Goal: Task Accomplishment & Management: Complete application form

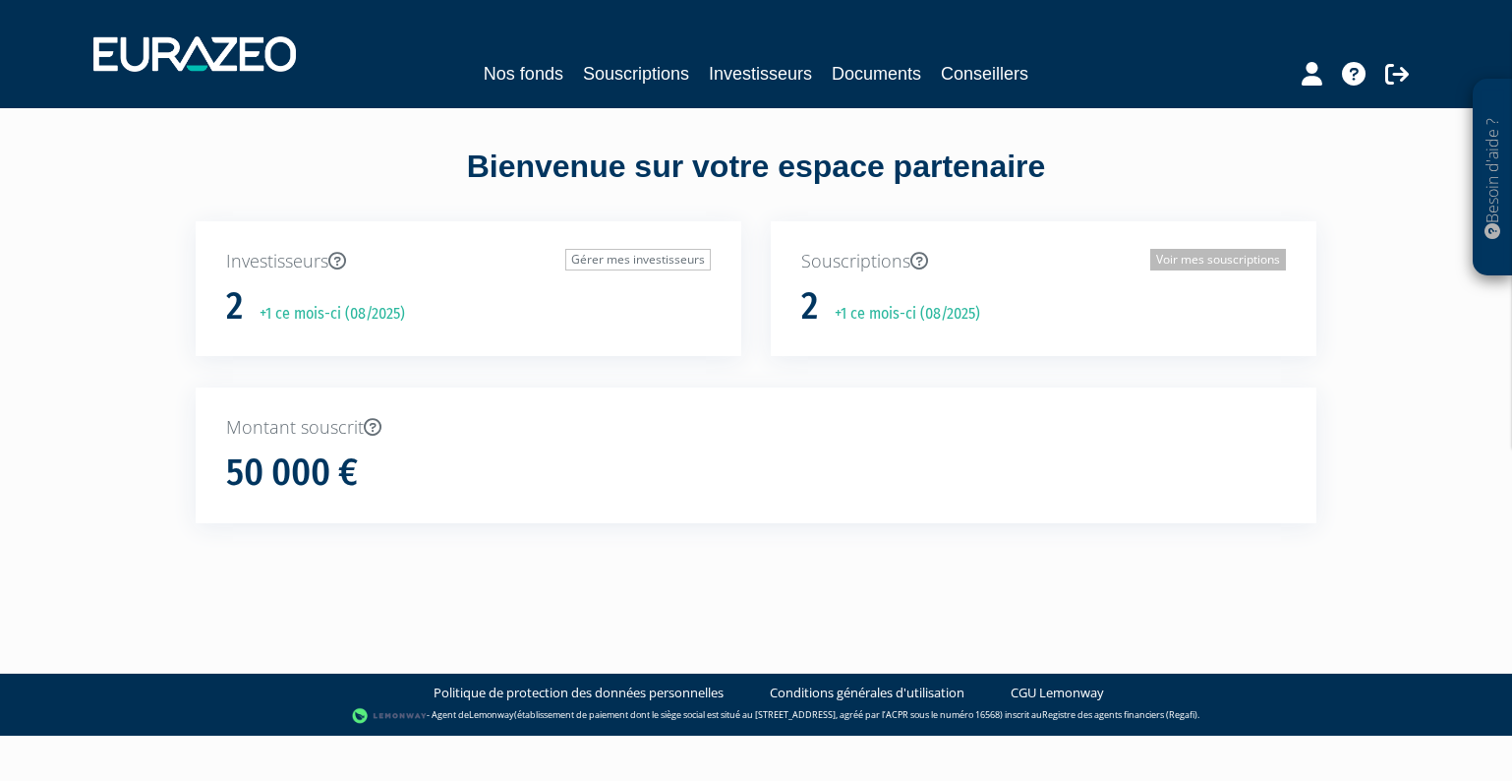
click at [1215, 265] on link "Voir mes souscriptions" at bounding box center [1218, 260] width 136 height 22
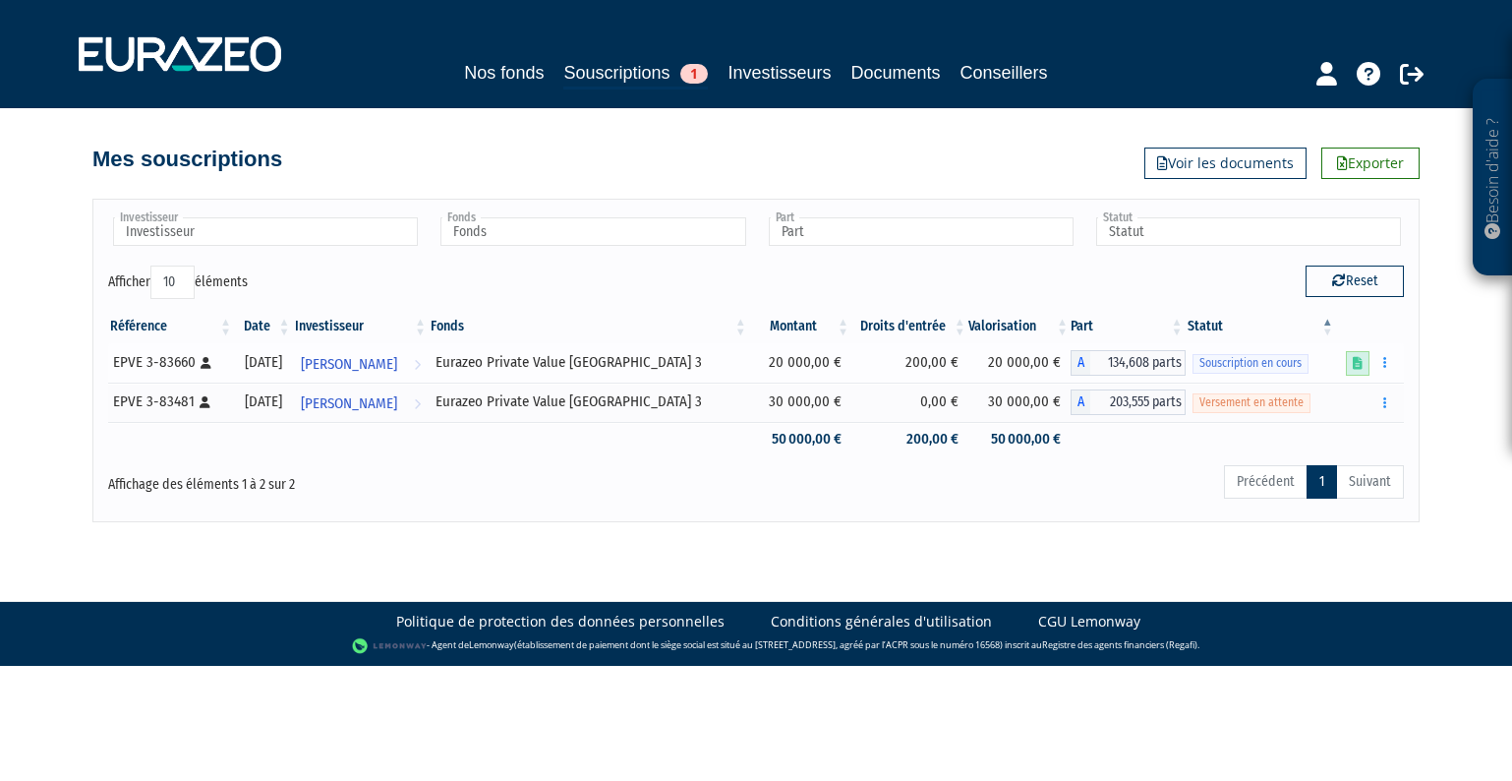
click at [1363, 364] on icon at bounding box center [1358, 363] width 10 height 13
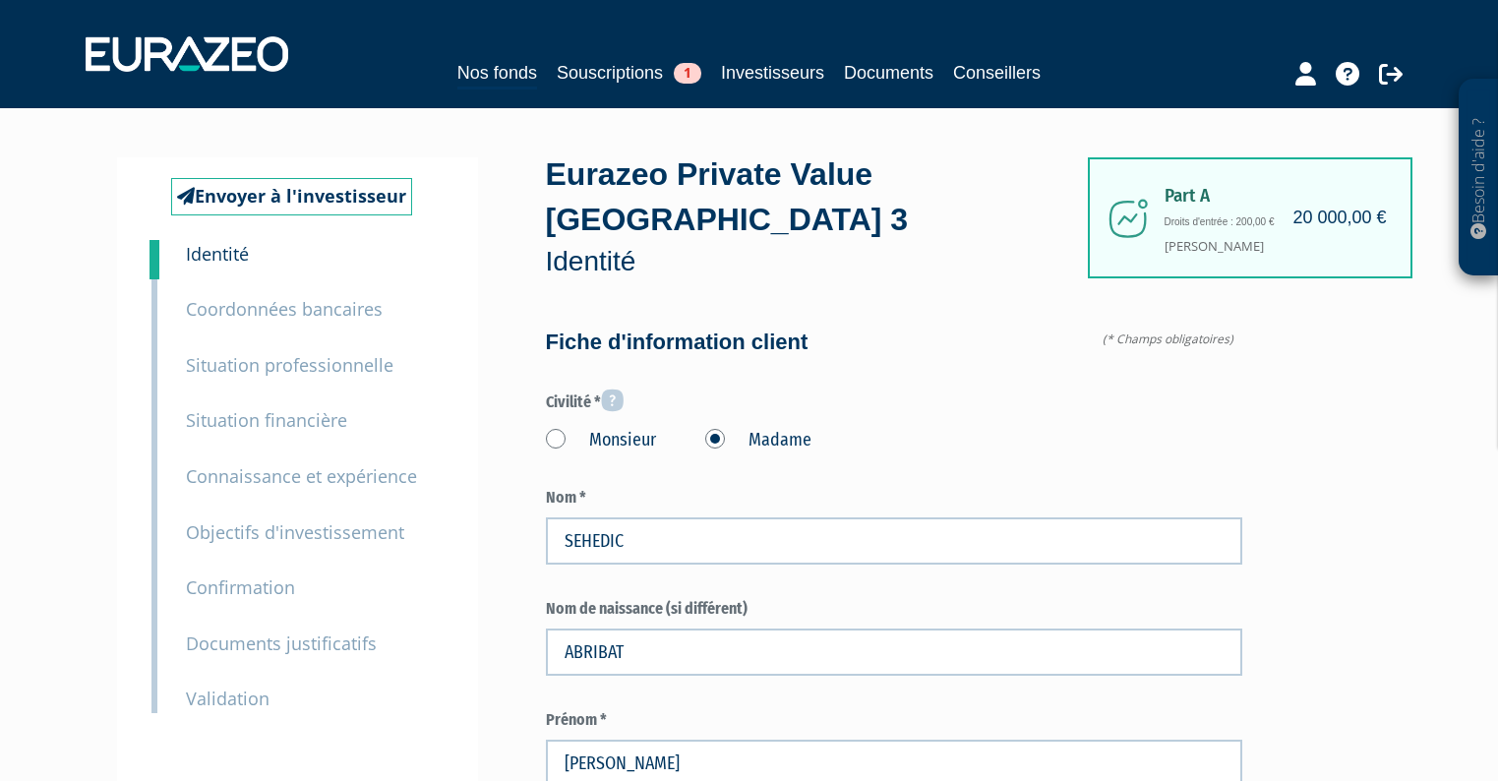
click at [1128, 388] on label "Civilité *" at bounding box center [894, 401] width 696 height 26
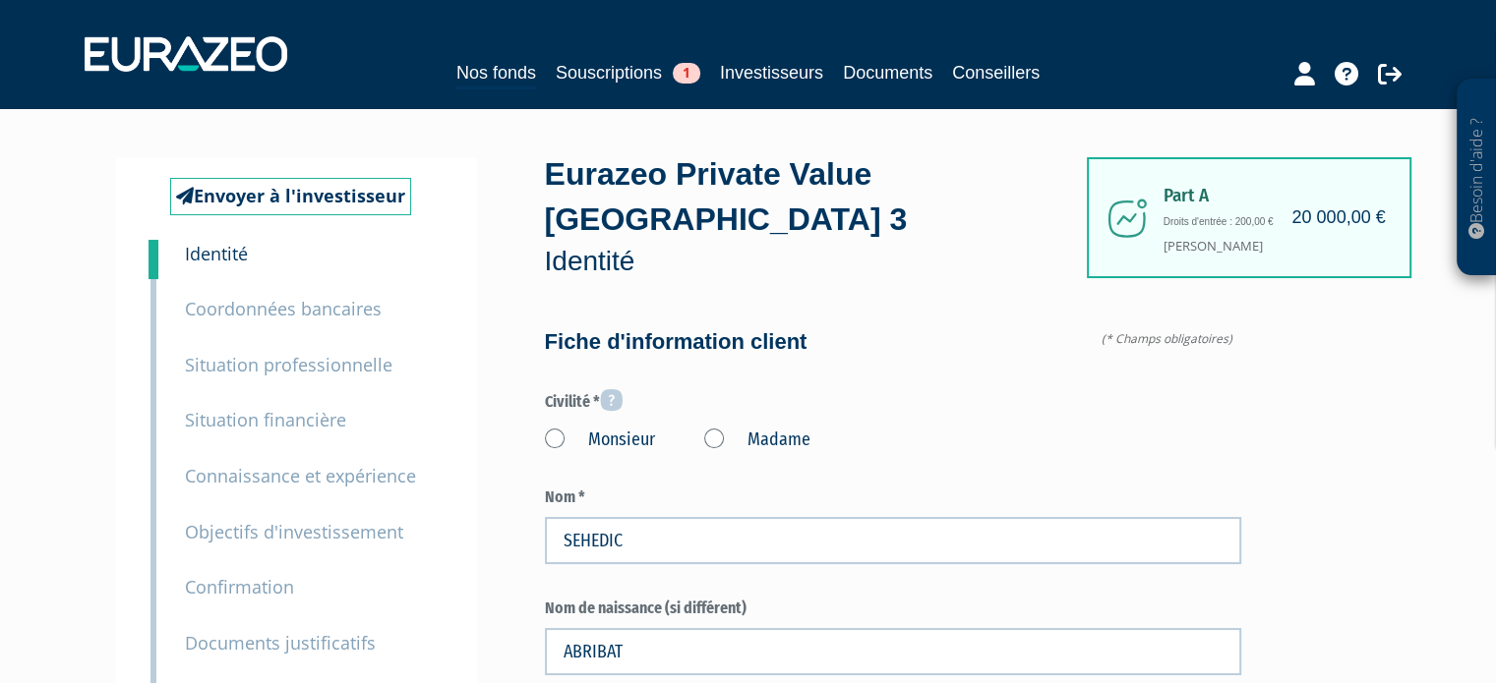
click at [319, 318] on small "Coordonnées bancaires" at bounding box center [283, 309] width 197 height 24
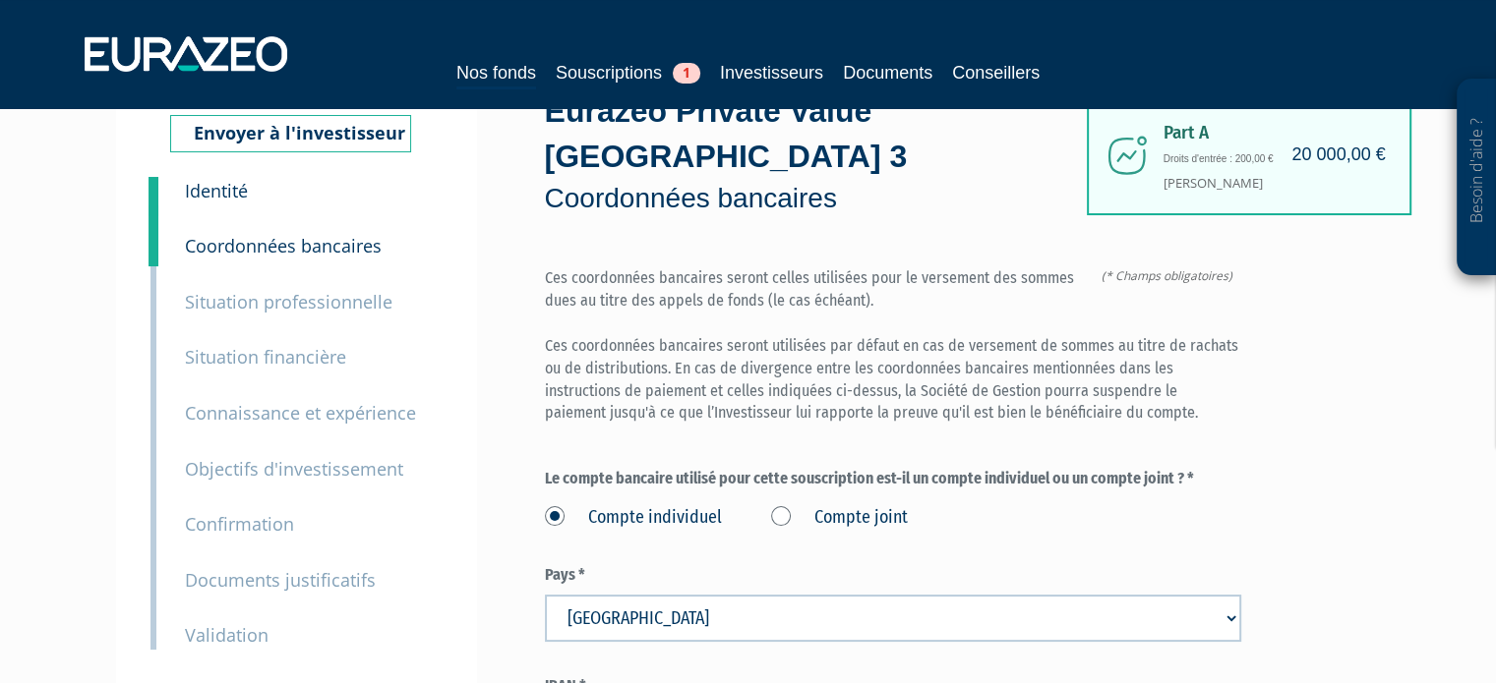
scroll to position [98, 0]
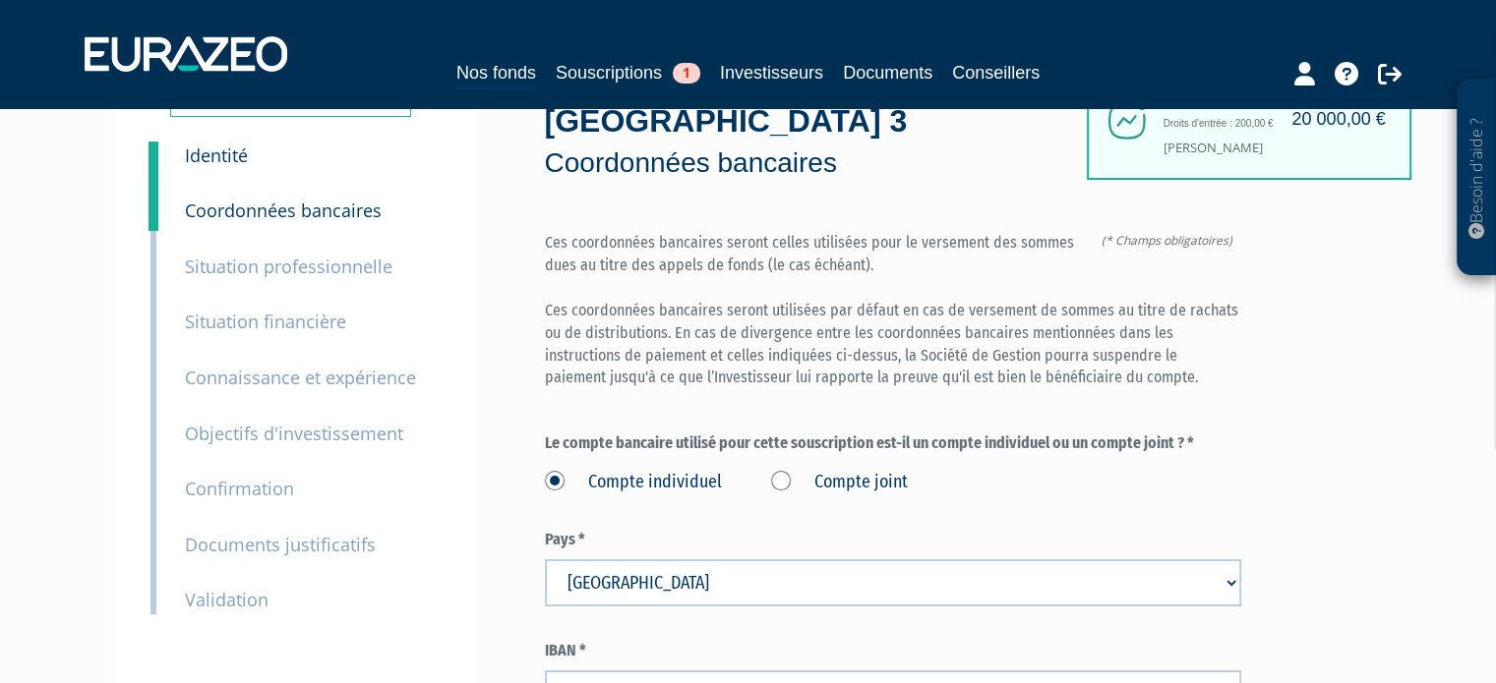
click at [326, 545] on small "Documents justificatifs" at bounding box center [280, 545] width 191 height 24
